Goal: Use online tool/utility: Utilize a website feature to perform a specific function

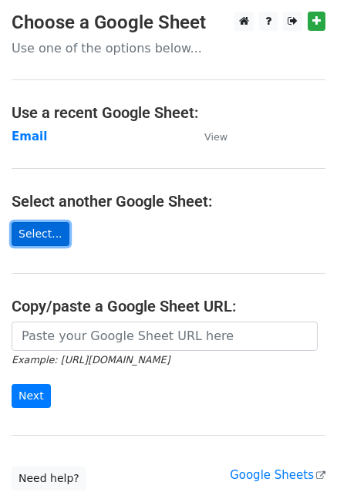
click at [48, 231] on link "Select..." at bounding box center [41, 234] width 58 height 24
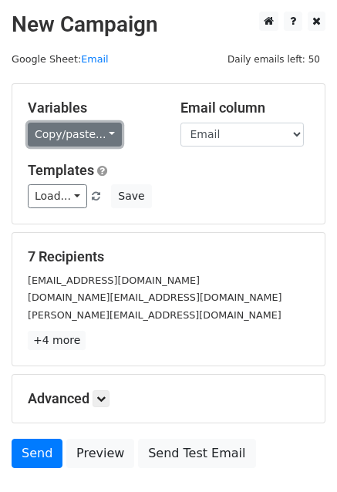
click at [82, 132] on link "Copy/paste..." at bounding box center [75, 135] width 94 height 24
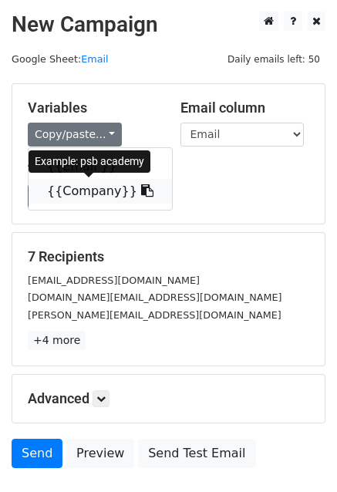
click at [79, 181] on link "{{Company}}" at bounding box center [100, 191] width 143 height 25
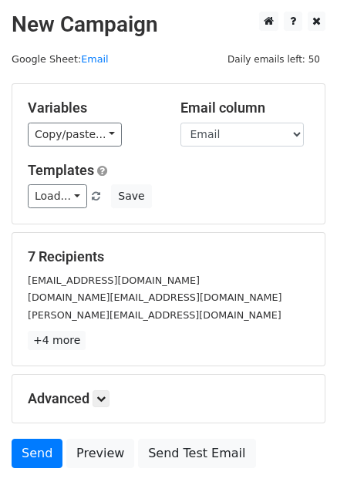
scroll to position [105, 0]
